Goal: Find contact information: Find contact information

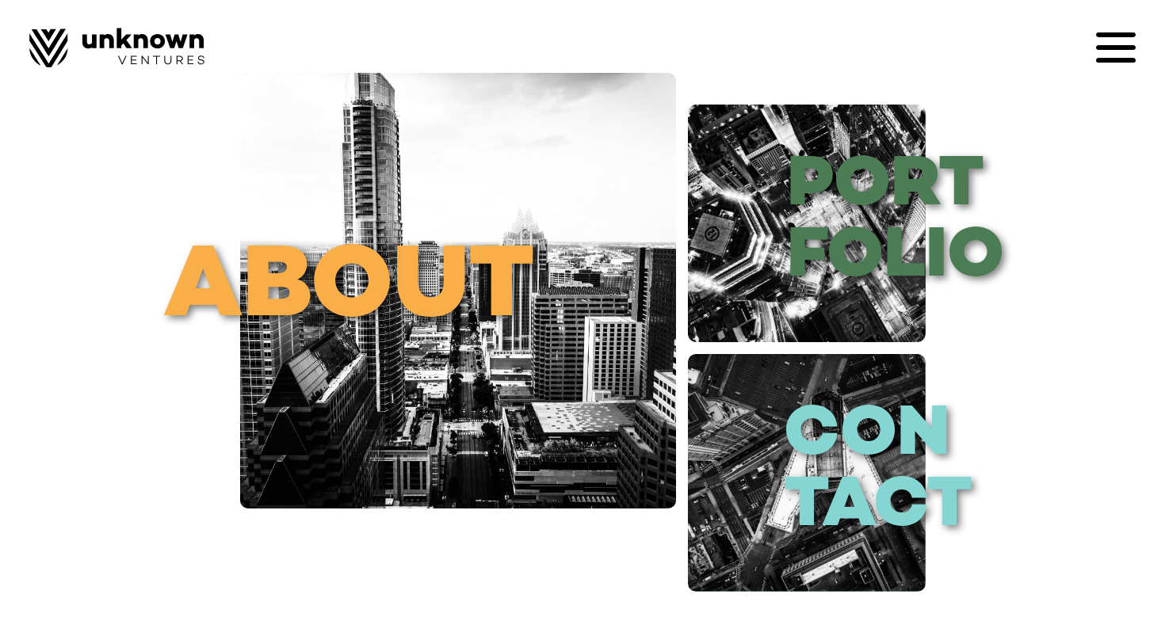
click at [1108, 40] on icon at bounding box center [1116, 48] width 40 height 40
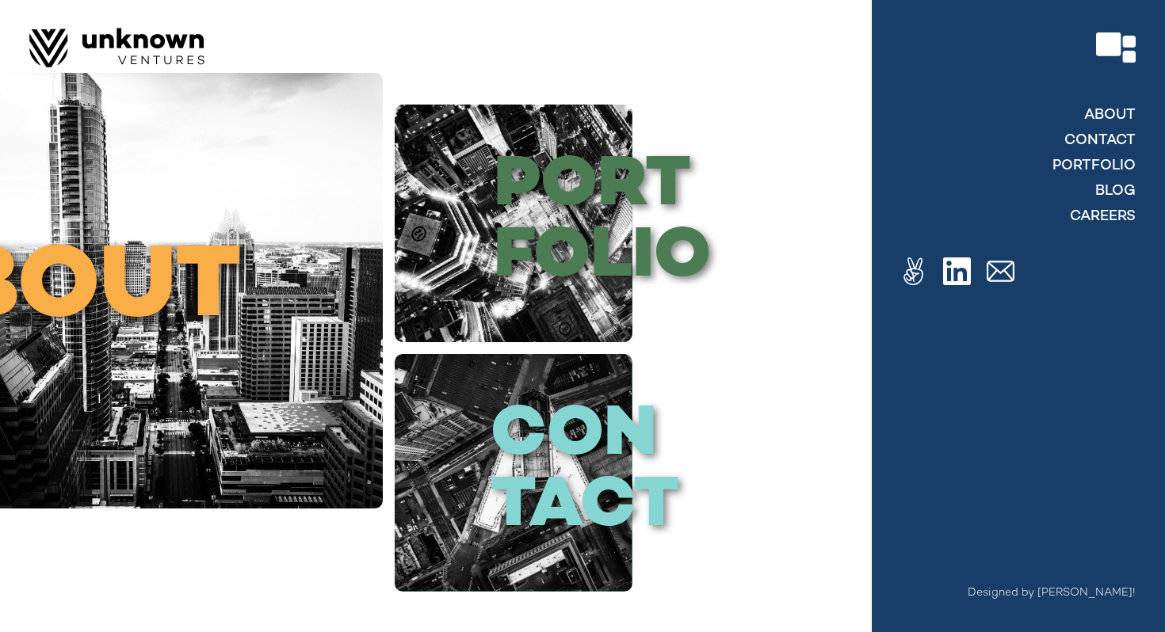
click at [859, 142] on div at bounding box center [582, 316] width 1165 height 632
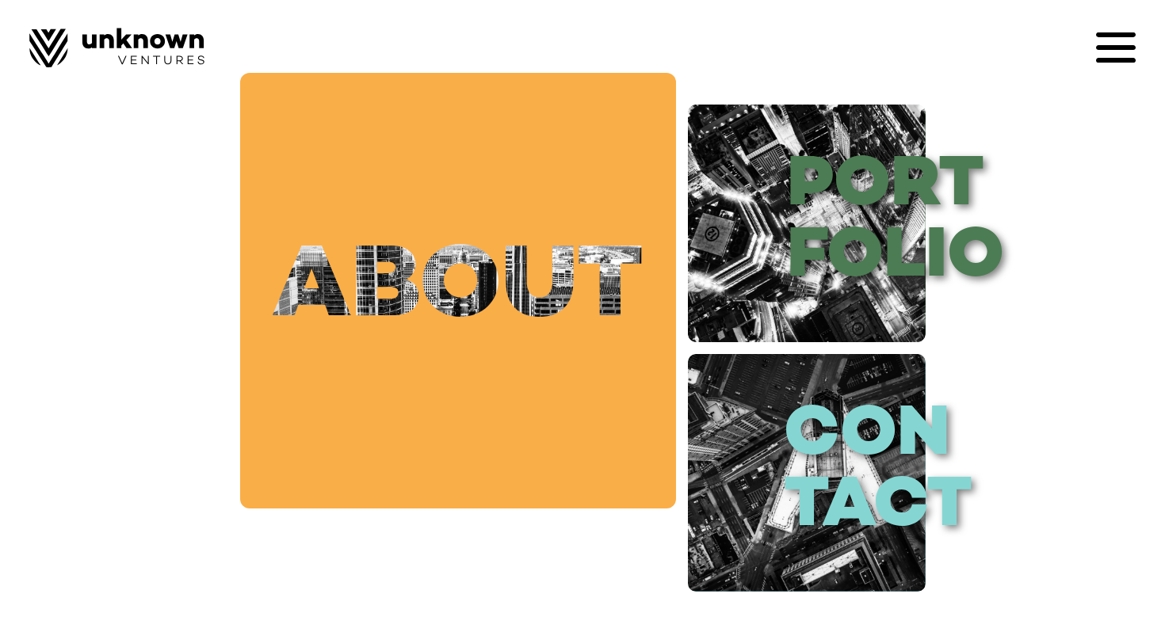
click at [498, 245] on link "about" at bounding box center [458, 291] width 436 height 436
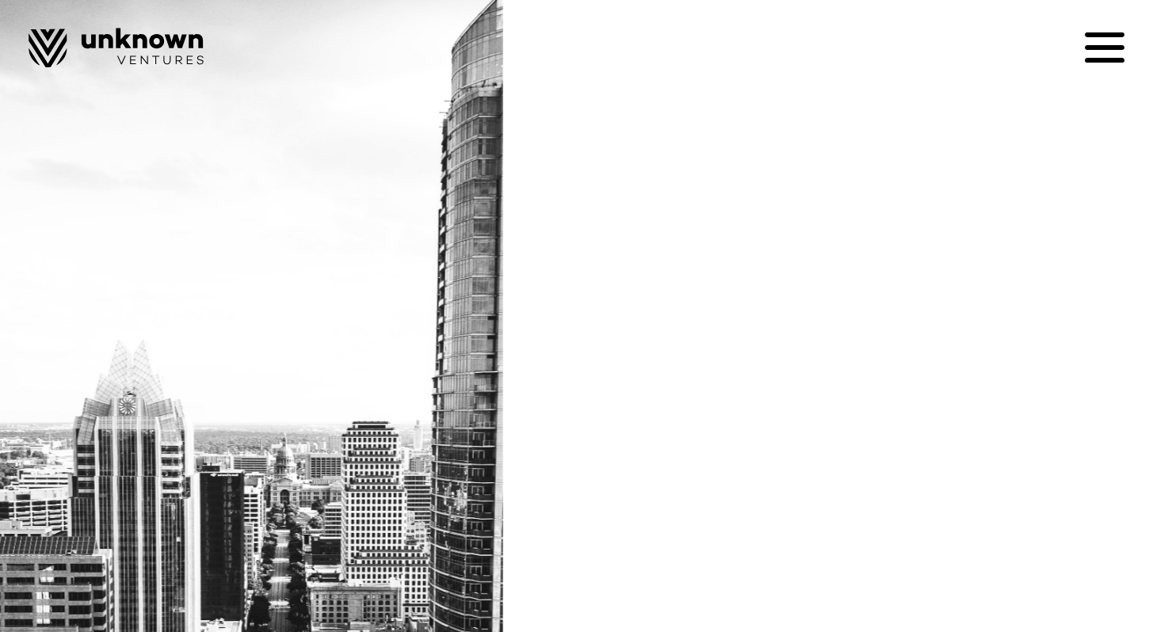
scroll to position [82, 0]
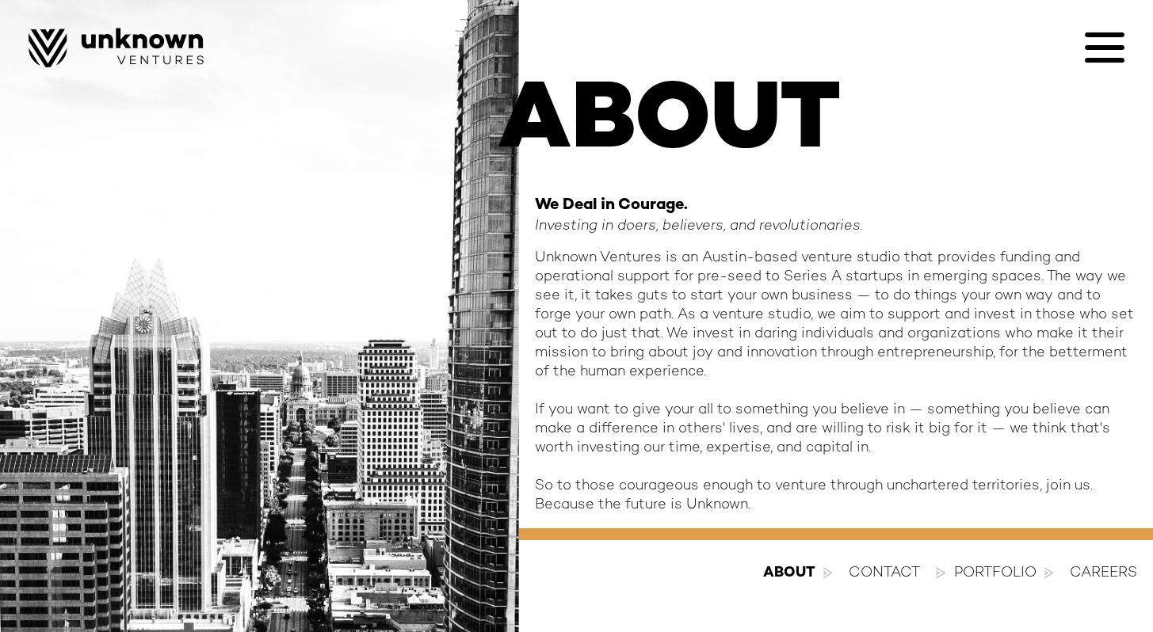
click at [879, 567] on div "contact" at bounding box center [884, 573] width 71 height 19
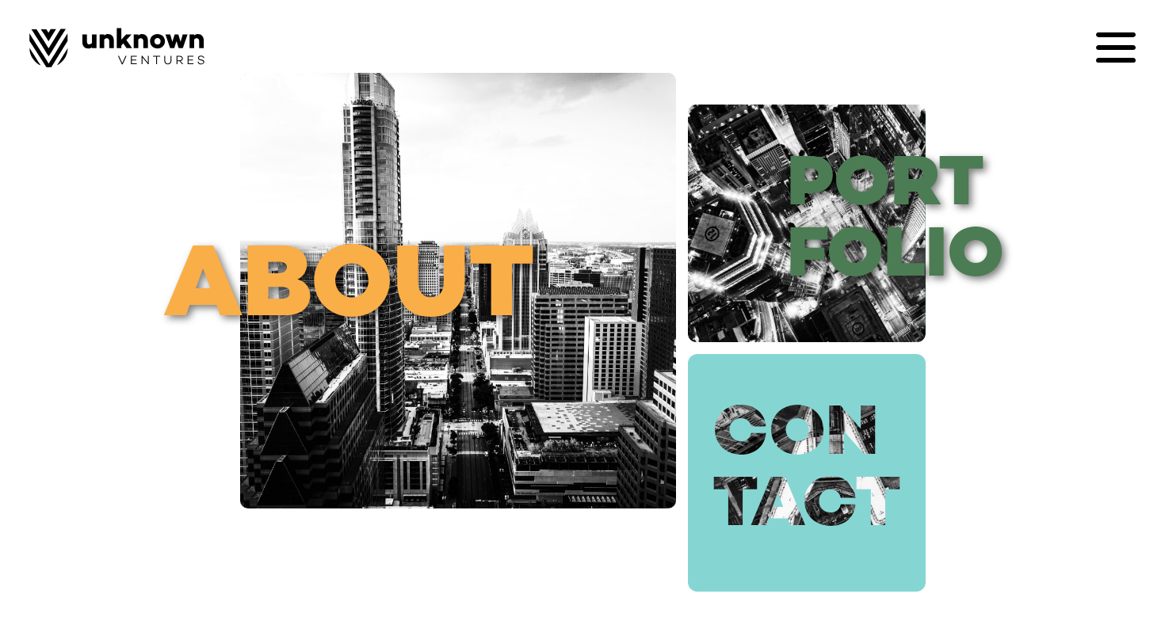
click at [814, 452] on link "con tact" at bounding box center [807, 473] width 238 height 238
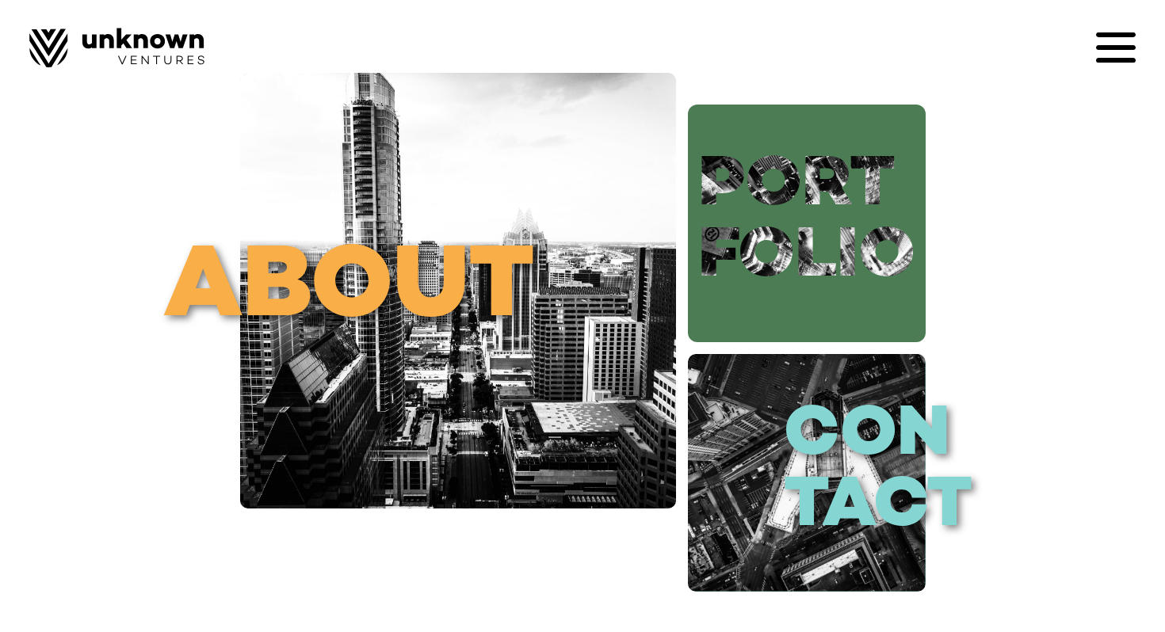
click at [842, 271] on link "port folio" at bounding box center [807, 224] width 238 height 238
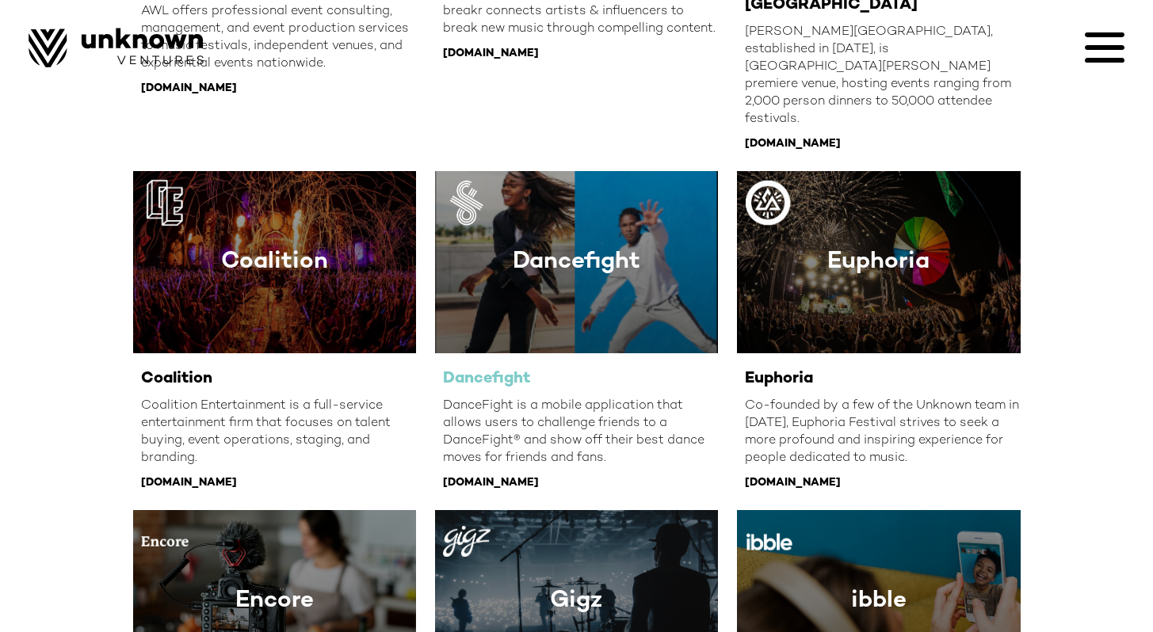
scroll to position [475, 0]
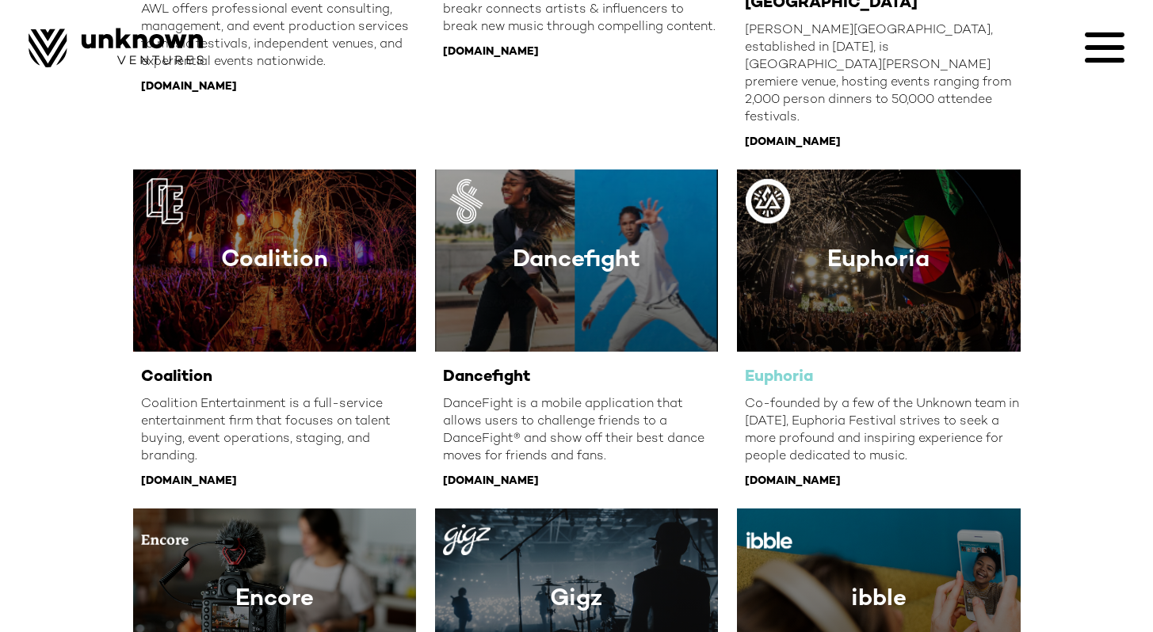
click at [784, 368] on div "Euphoria" at bounding box center [882, 378] width 275 height 21
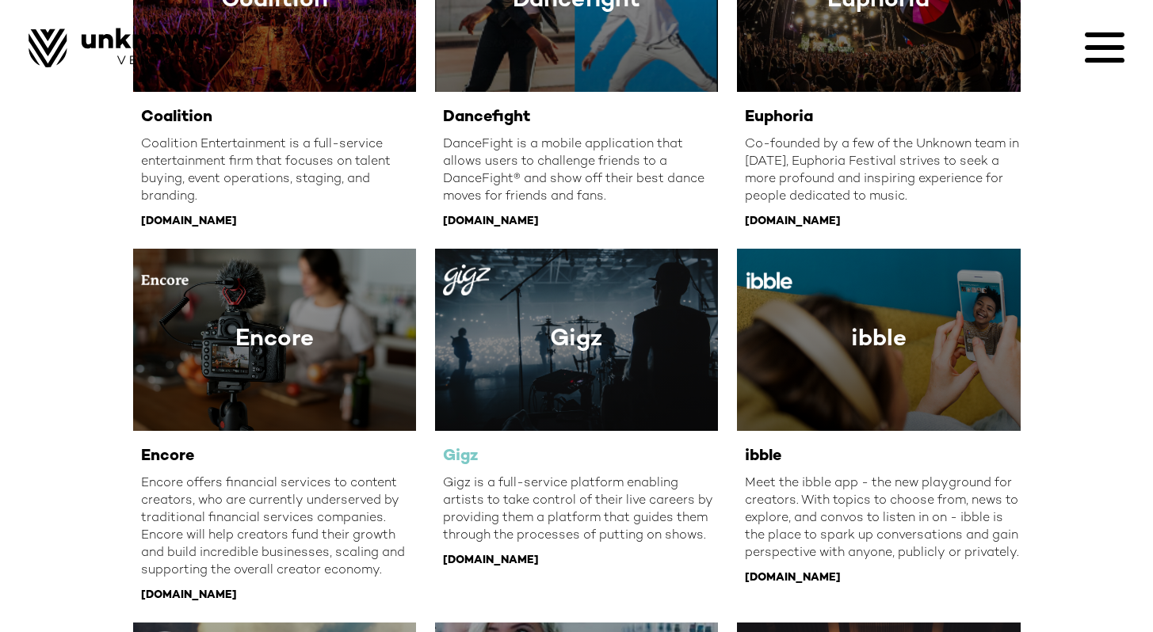
scroll to position [705, 0]
